Goal: Information Seeking & Learning: Check status

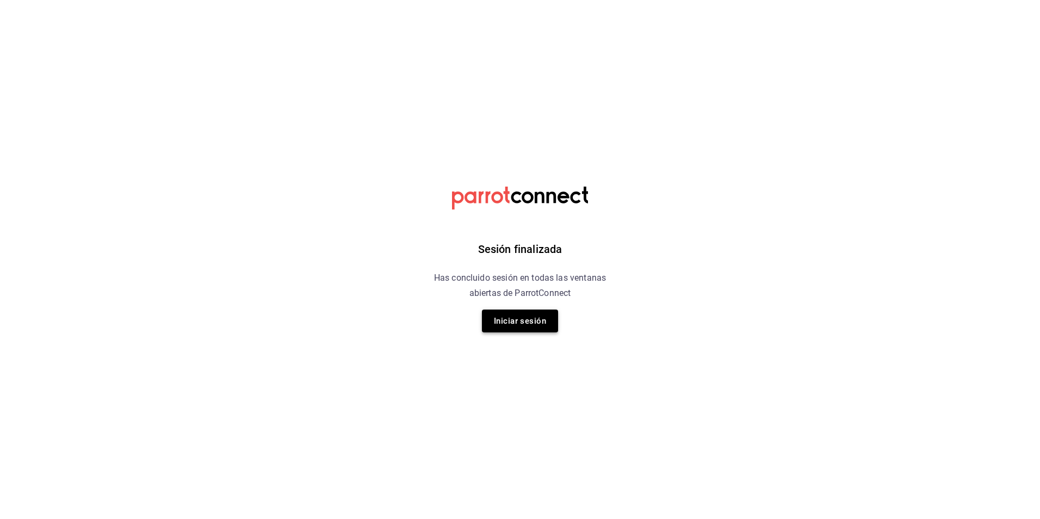
click at [539, 327] on button "Iniciar sesión" at bounding box center [520, 320] width 76 height 23
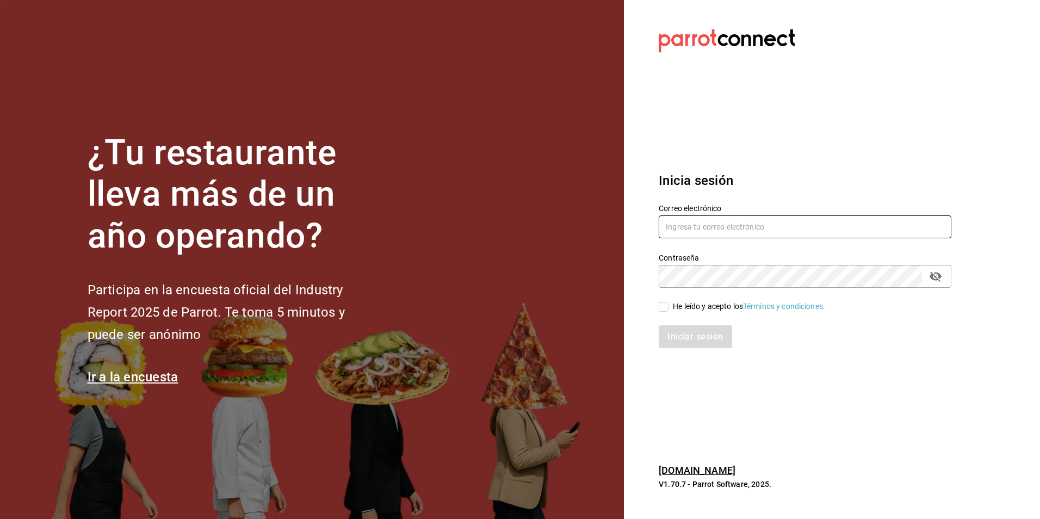
type input "[EMAIL_ADDRESS][DOMAIN_NAME]"
click at [658, 306] on input "He leído y acepto los Términos y condiciones." at bounding box center [663, 307] width 10 height 10
checkbox input "true"
click at [677, 332] on button "Iniciar sesión" at bounding box center [695, 336] width 74 height 23
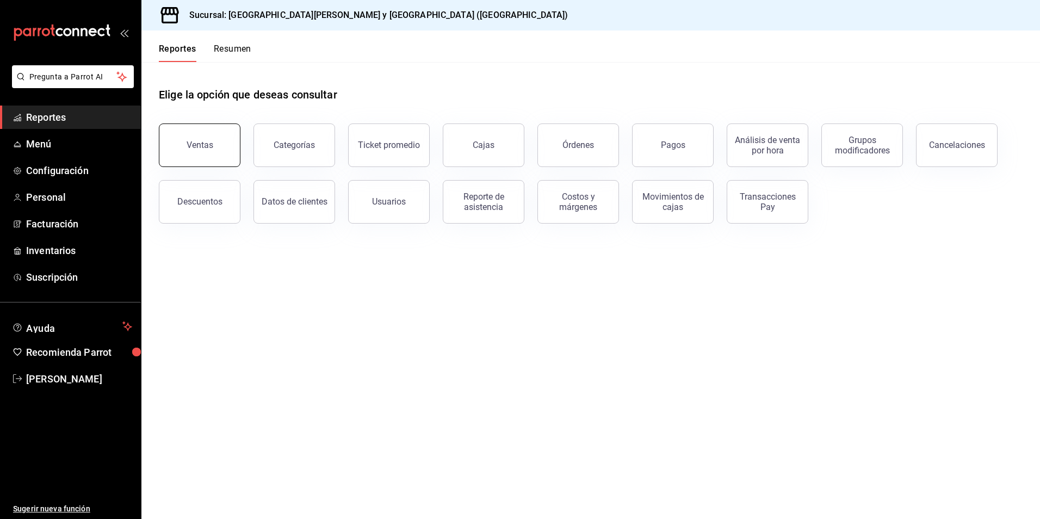
click at [214, 131] on button "Ventas" at bounding box center [200, 144] width 82 height 43
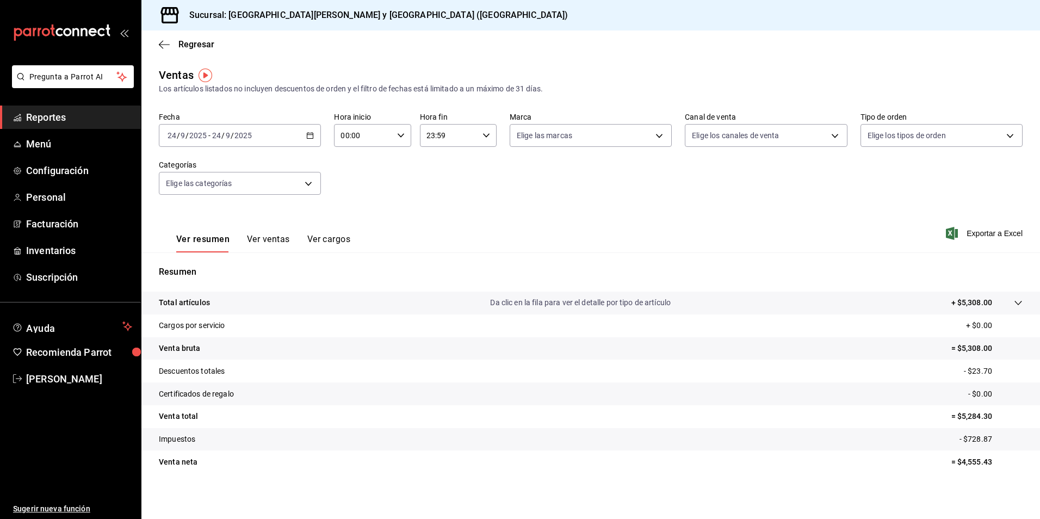
click at [310, 130] on div "2025-09-24 24 / 9 / 2025 - 2025-09-24 24 / 9 / 2025" at bounding box center [240, 135] width 162 height 23
click at [195, 266] on span "Rango de fechas" at bounding box center [210, 265] width 84 height 11
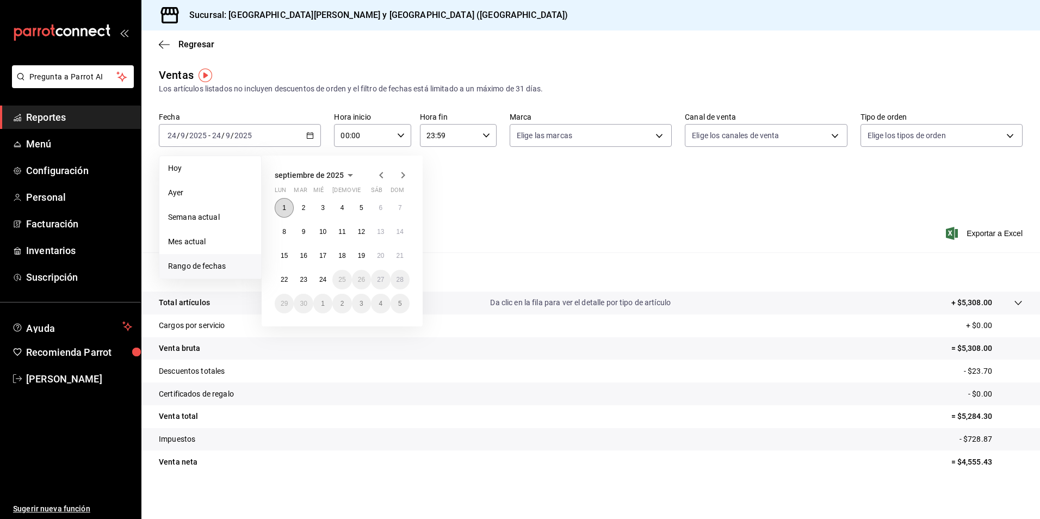
click at [285, 208] on abbr "1" at bounding box center [284, 208] width 4 height 8
click at [300, 282] on abbr "23" at bounding box center [303, 280] width 7 height 8
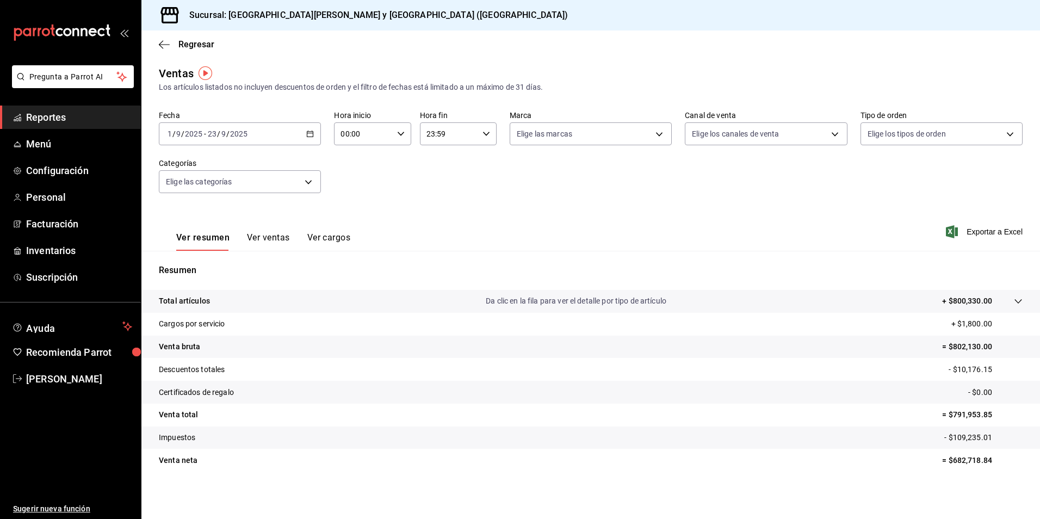
scroll to position [2, 0]
click at [298, 131] on div "2025-09-01 1 / 9 / 2025 - 2025-09-23 23 / 9 / 2025" at bounding box center [240, 133] width 162 height 23
click at [310, 132] on icon "button" at bounding box center [310, 133] width 8 height 8
click at [293, 194] on div "Fecha 2025-09-01 1 / 9 / 2025 - 2025-09-23 23 / 9 / 2025 Hora inicio 00:00 Hora…" at bounding box center [590, 158] width 863 height 96
click at [299, 189] on body "Pregunta a Parrot AI Reportes Menú Configuración Personal Facturación Inventari…" at bounding box center [520, 259] width 1040 height 519
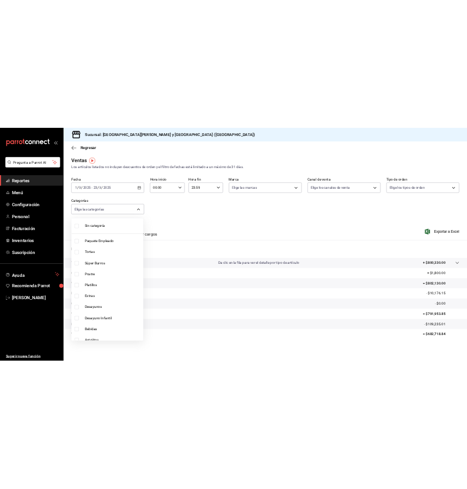
scroll to position [35, 0]
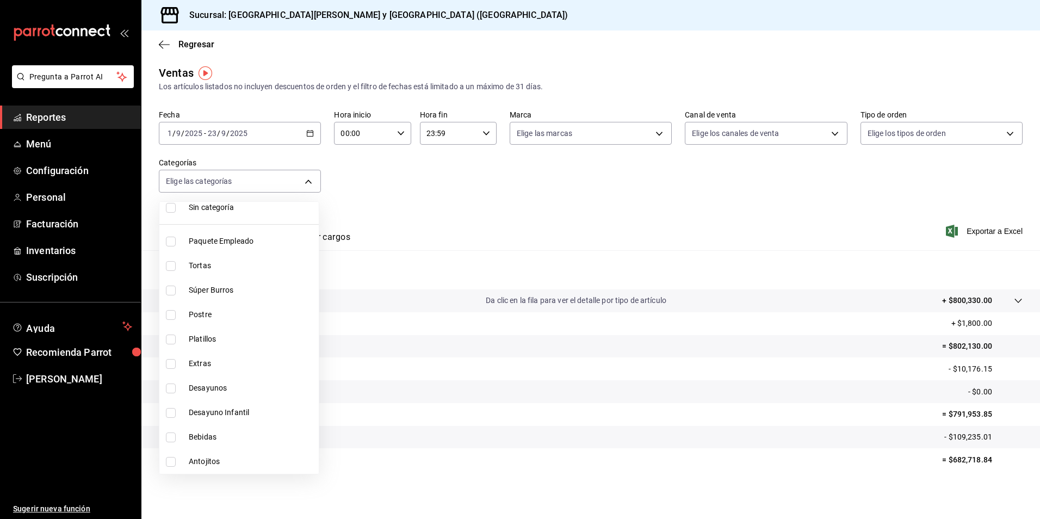
click at [306, 183] on div at bounding box center [520, 259] width 1040 height 519
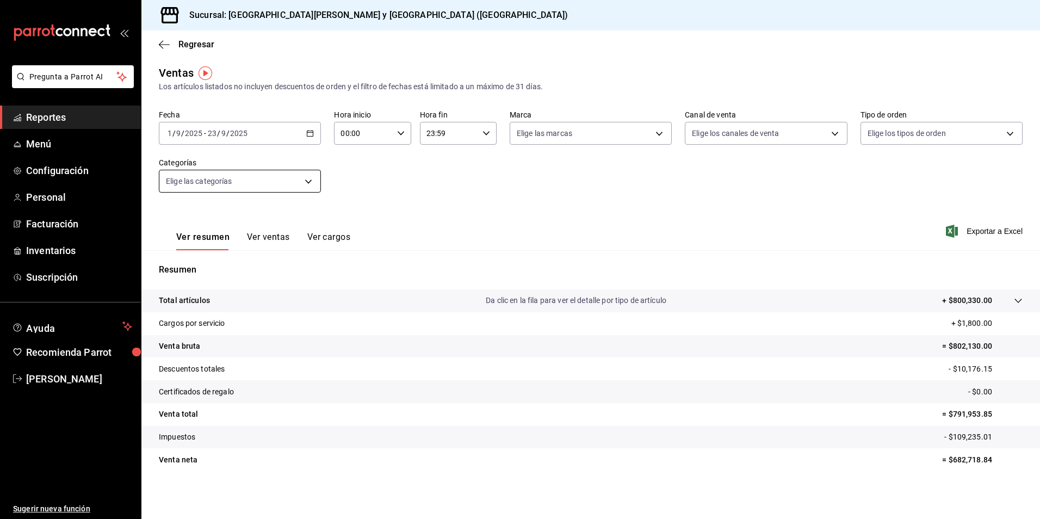
click at [309, 183] on body "Pregunta a Parrot AI Reportes Menú Configuración Personal Facturación Inventari…" at bounding box center [520, 259] width 1040 height 519
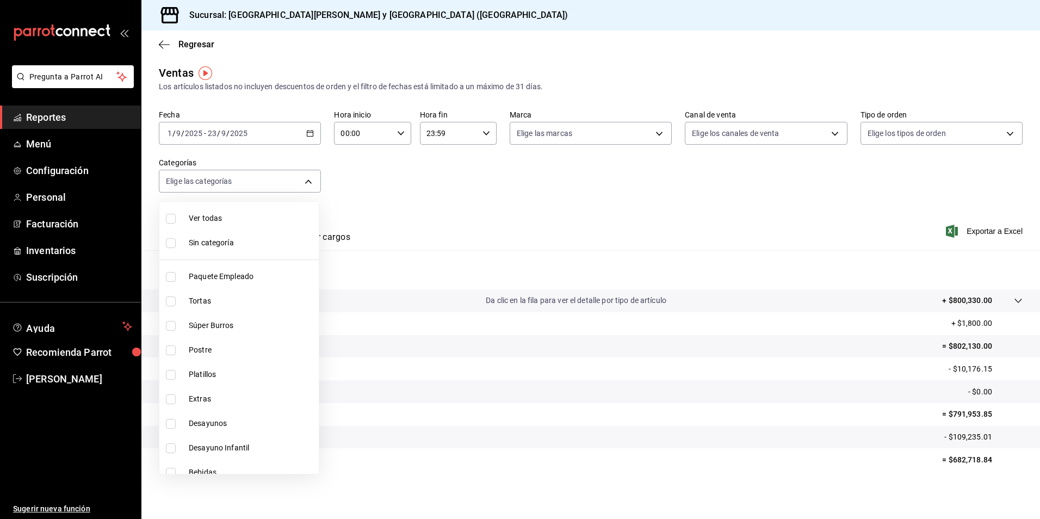
click at [215, 210] on li "Ver todas" at bounding box center [238, 218] width 159 height 24
type input "0a19e3f7-6db3-4e9b-8710-102e7e574910,4fa51ad7-8221-487a-ac2d-4ac10ddc9d36,c38e4…"
checkbox input "true"
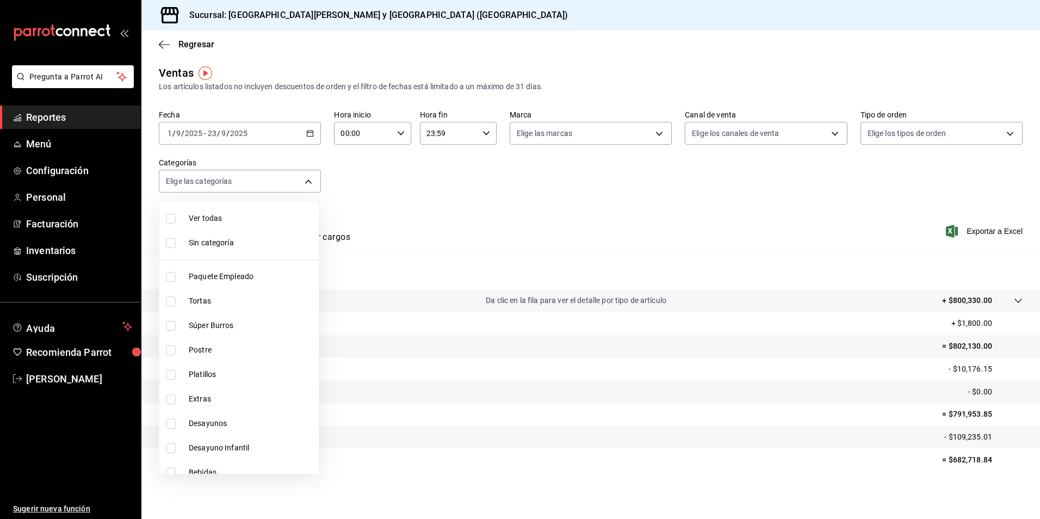
checkbox input "true"
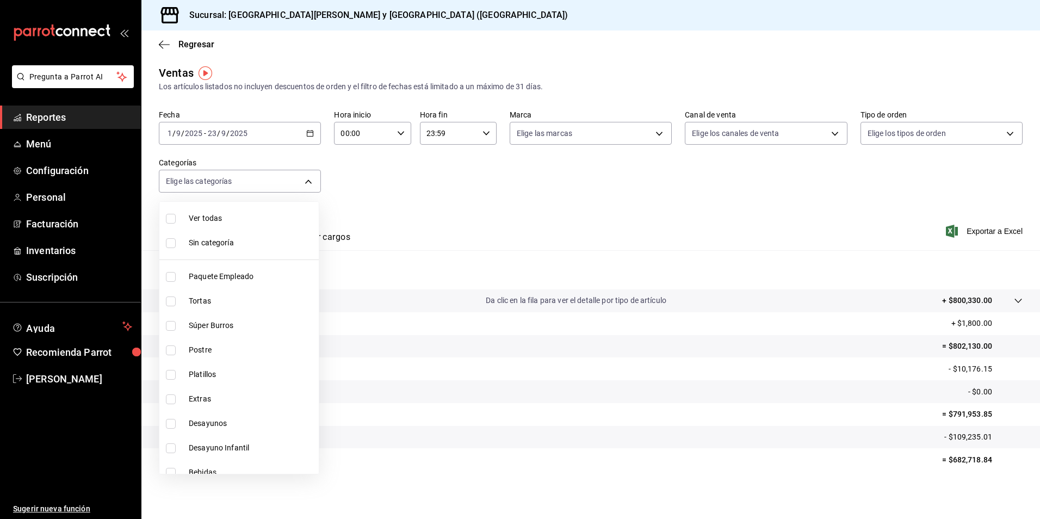
checkbox input "true"
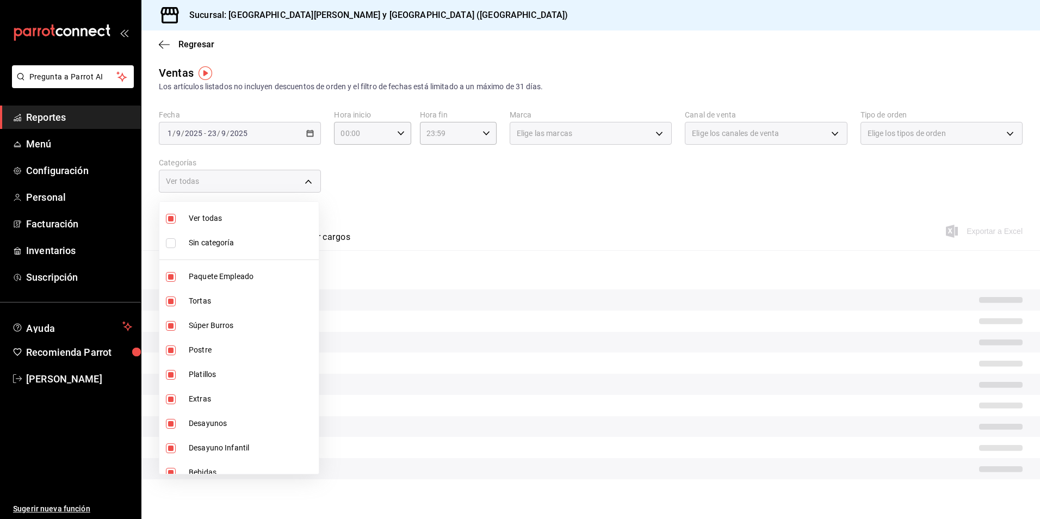
click at [415, 204] on div at bounding box center [520, 259] width 1040 height 519
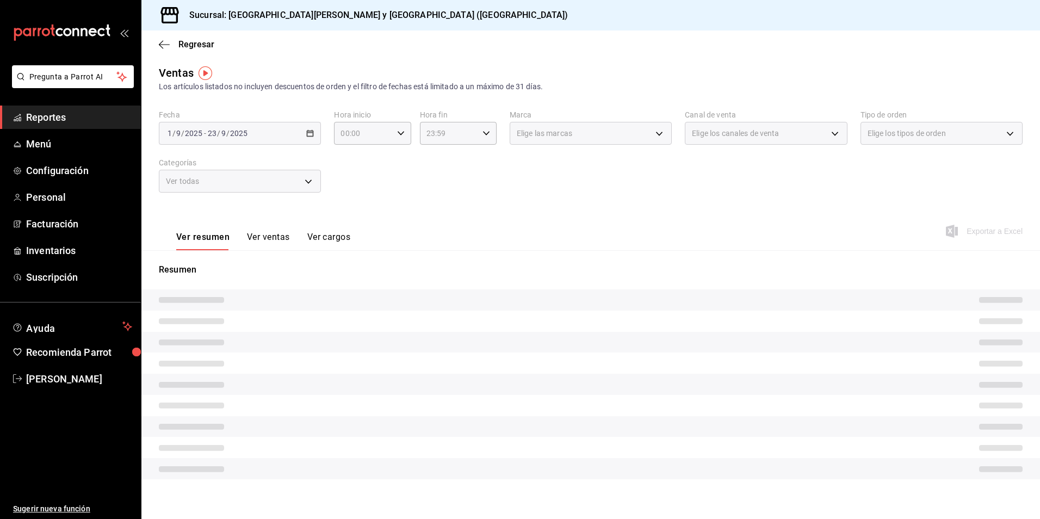
click at [60, 114] on span "Reportes" at bounding box center [79, 117] width 106 height 15
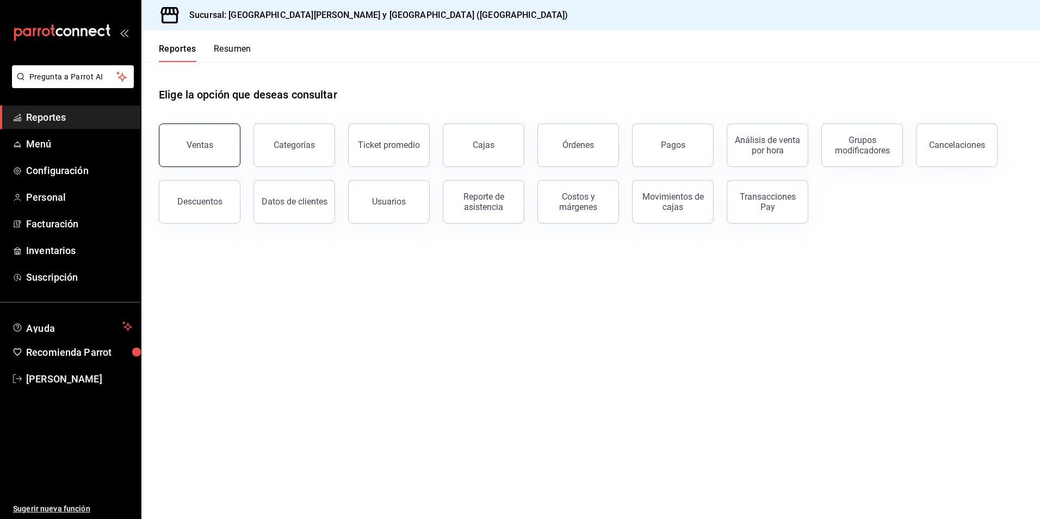
click at [198, 144] on div "Ventas" at bounding box center [200, 145] width 27 height 10
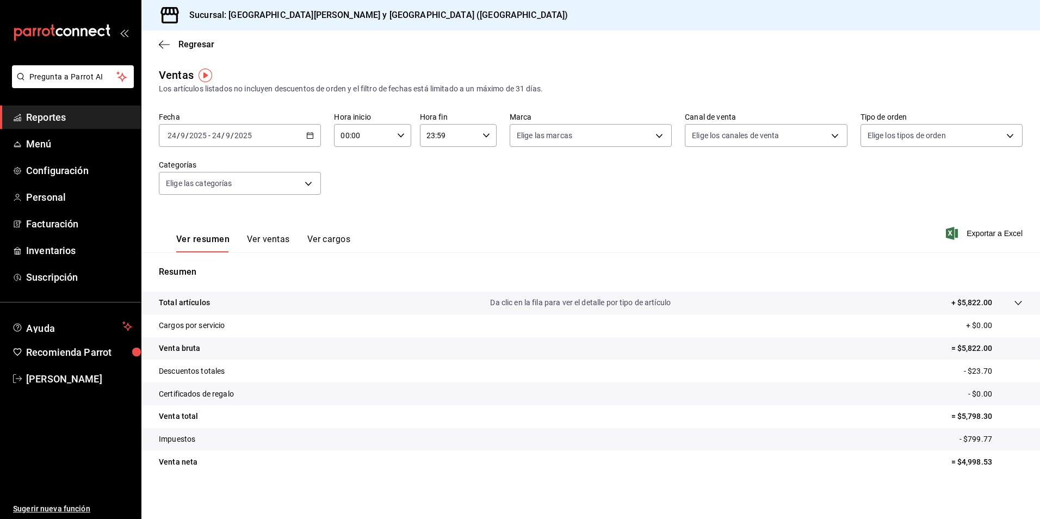
click at [306, 136] on icon "button" at bounding box center [310, 136] width 8 height 8
drag, startPoint x: 202, startPoint y: 270, endPoint x: 196, endPoint y: 227, distance: 43.4
click at [196, 227] on ul "Hoy Ayer Semana actual Mes actual Rango de fechas" at bounding box center [210, 217] width 103 height 123
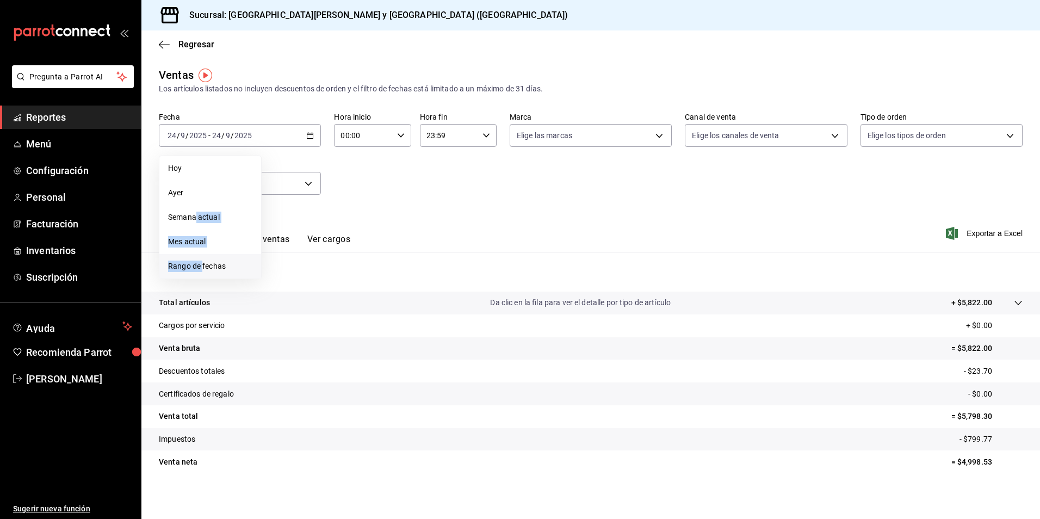
drag, startPoint x: 196, startPoint y: 227, endPoint x: 193, endPoint y: 263, distance: 36.5
click at [193, 263] on span "Rango de fechas" at bounding box center [210, 265] width 84 height 11
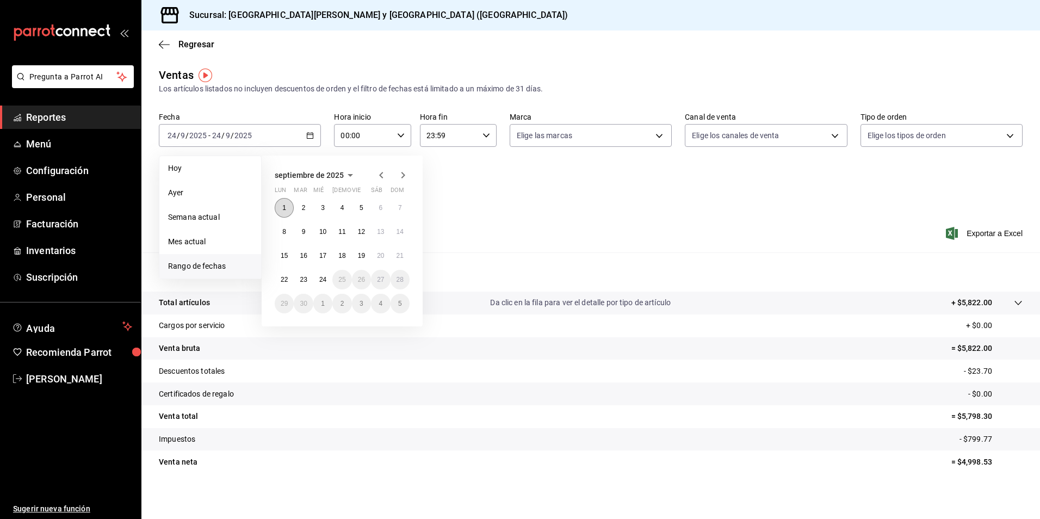
click at [289, 210] on button "1" at bounding box center [284, 208] width 19 height 20
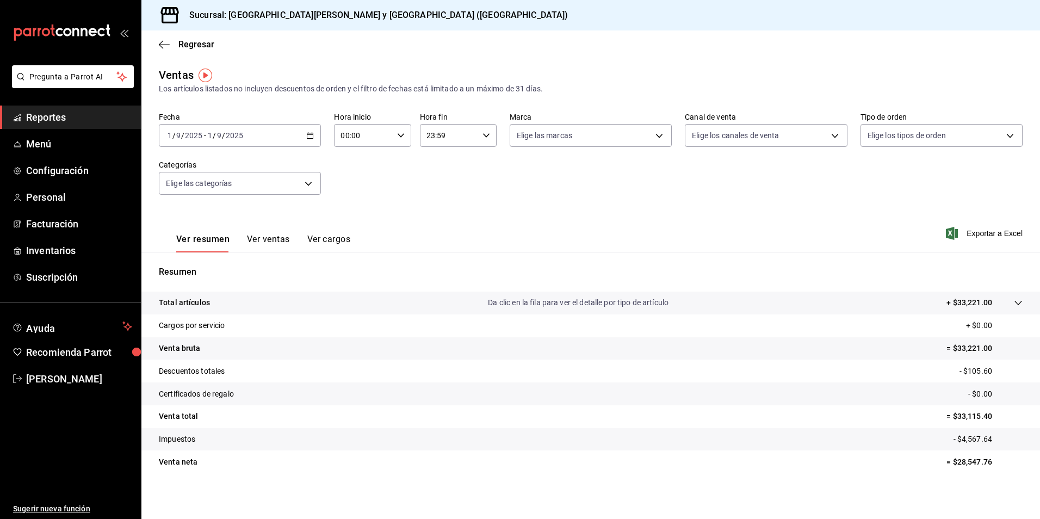
click at [309, 136] on icon "button" at bounding box center [310, 136] width 8 height 8
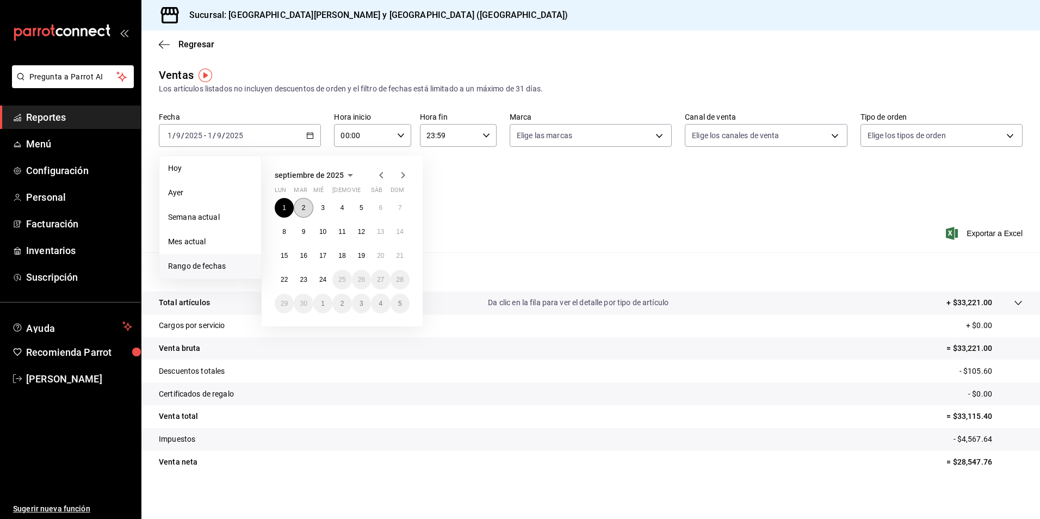
click at [304, 208] on abbr "2" at bounding box center [304, 208] width 4 height 8
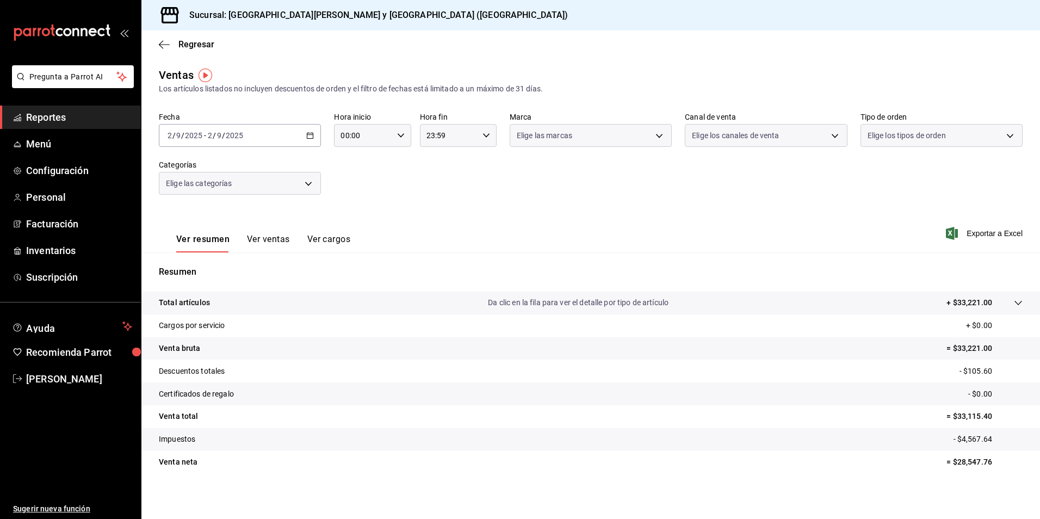
click at [304, 208] on div "Ver resumen Ver ventas Ver cargos Exportar a Excel" at bounding box center [590, 230] width 898 height 45
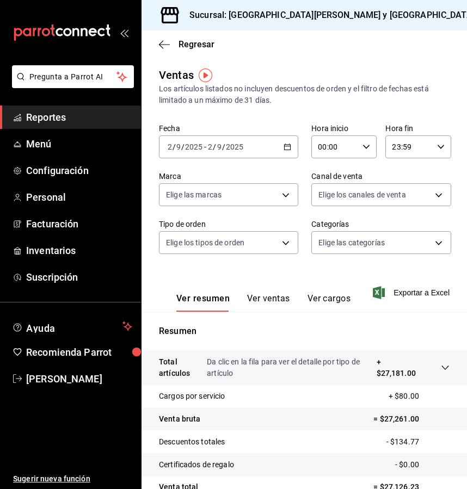
click at [271, 391] on tr "Cargos por servicio + $80.00" at bounding box center [303, 396] width 325 height 23
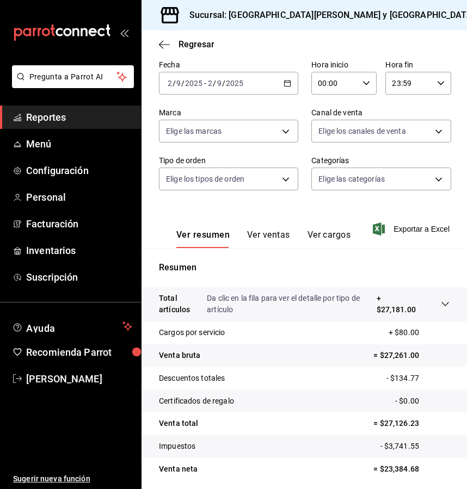
scroll to position [103, 0]
